Goal: Information Seeking & Learning: Learn about a topic

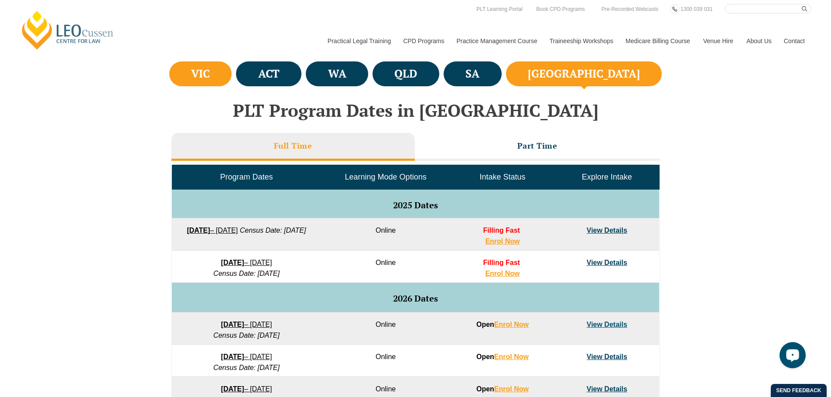
click at [232, 81] on li "VIC" at bounding box center [200, 73] width 63 height 25
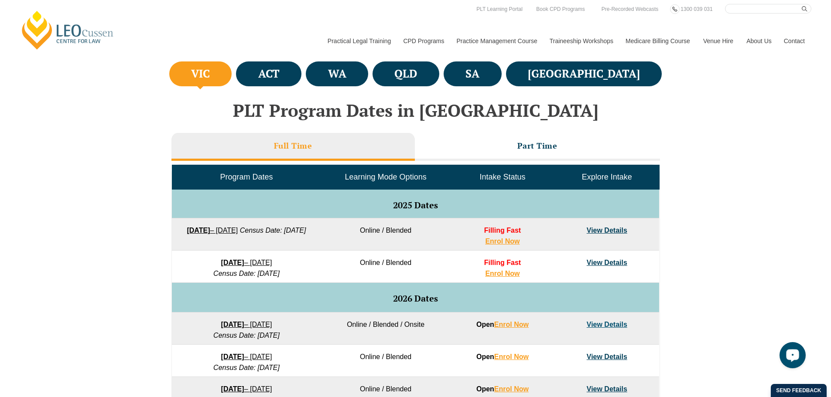
click at [228, 77] on li "VIC" at bounding box center [200, 73] width 63 height 25
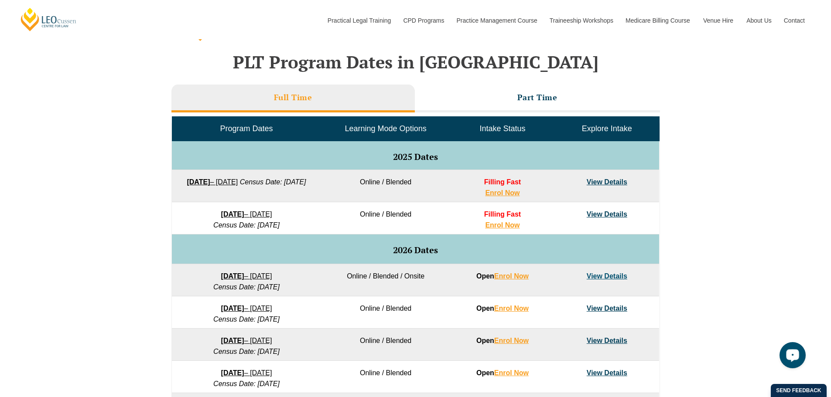
scroll to position [349, 0]
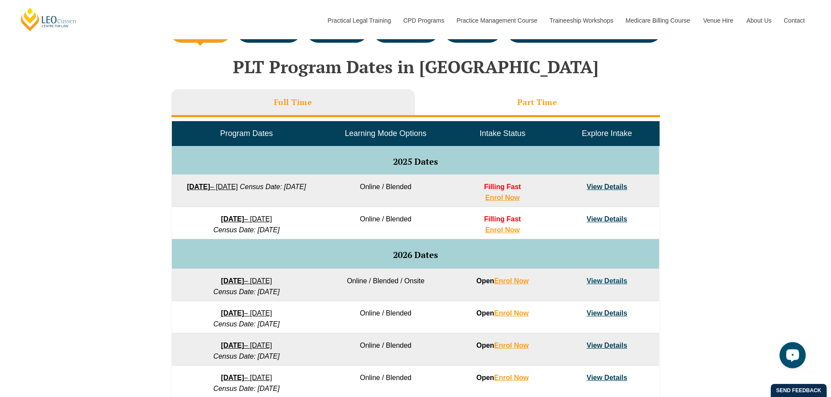
click at [541, 93] on li "Part Time" at bounding box center [537, 103] width 245 height 28
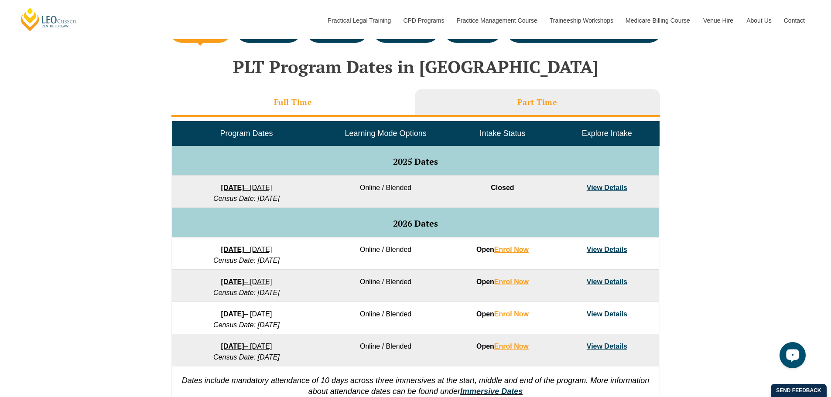
click at [382, 106] on li "Full Time" at bounding box center [292, 103] width 243 height 28
